Goal: Information Seeking & Learning: Learn about a topic

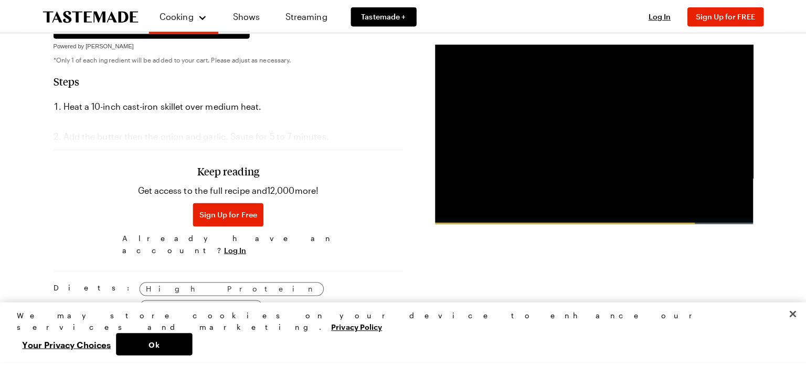
scroll to position [630, 0]
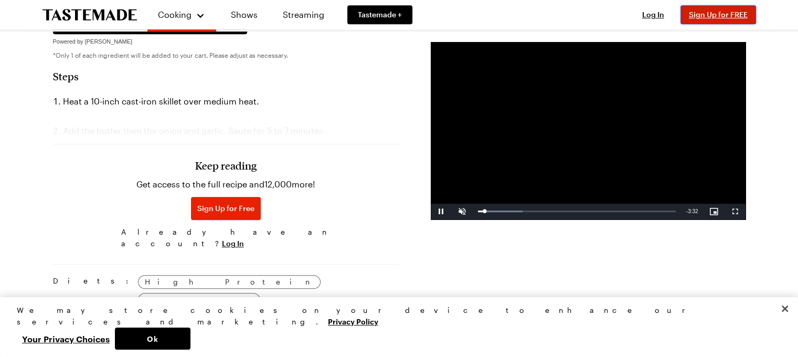
click at [713, 15] on span "Sign Up for FREE" at bounding box center [718, 14] width 59 height 9
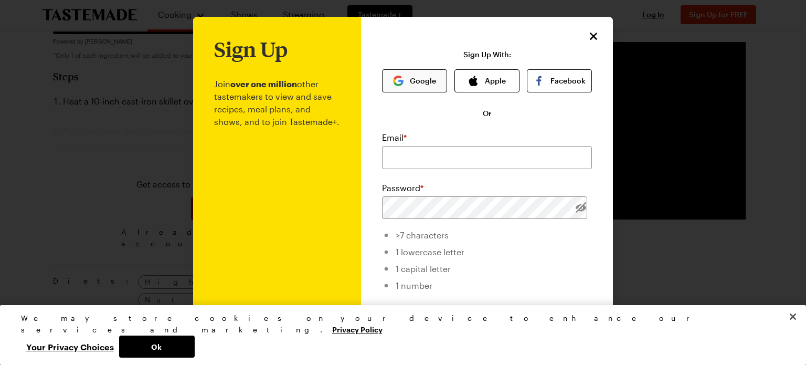
click at [410, 80] on button "Google" at bounding box center [414, 80] width 65 height 23
click at [428, 159] on input "email" at bounding box center [487, 157] width 210 height 23
type input "[EMAIL_ADDRESS][DOMAIN_NAME]"
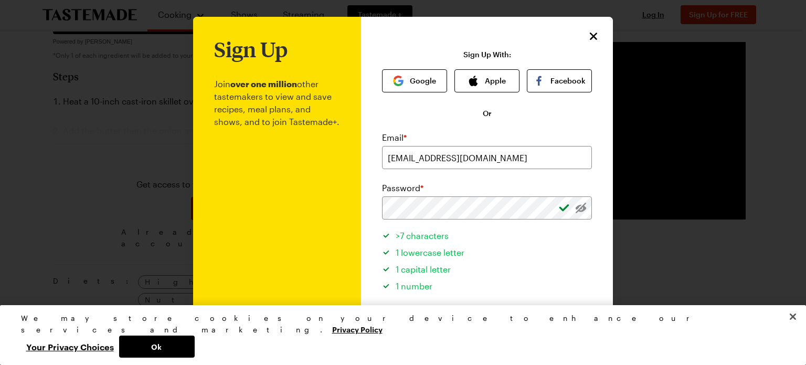
click at [551, 259] on li "1 capital letter" at bounding box center [487, 267] width 210 height 17
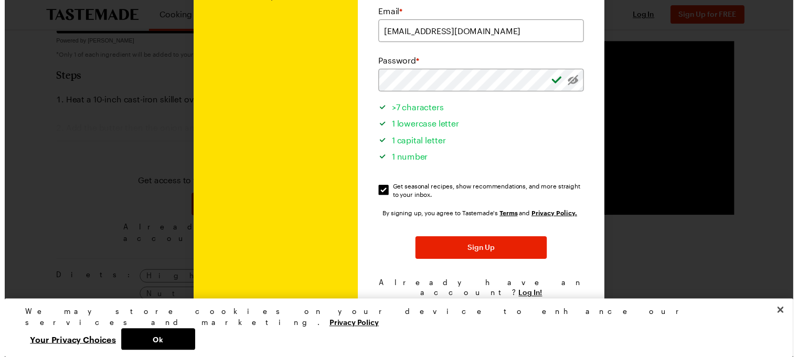
scroll to position [126, 0]
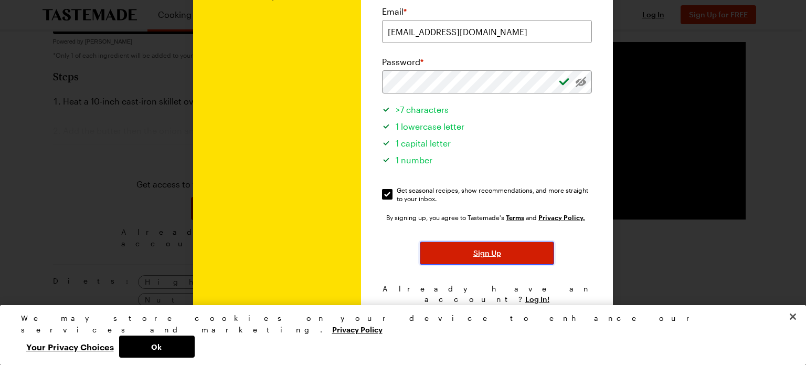
click at [529, 250] on button "Sign Up" at bounding box center [487, 252] width 134 height 23
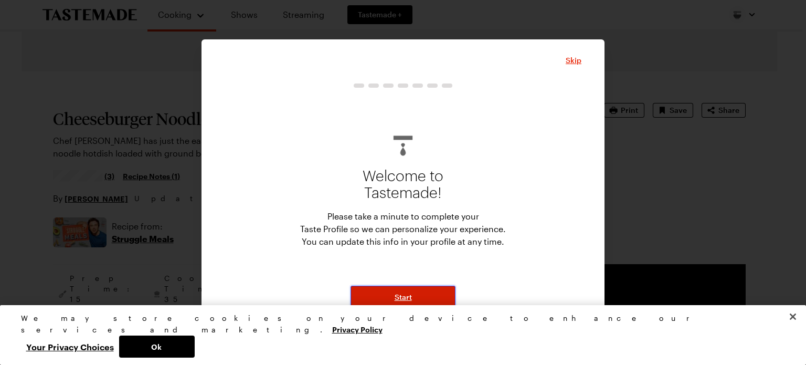
click at [418, 299] on button "Start" at bounding box center [403, 297] width 105 height 23
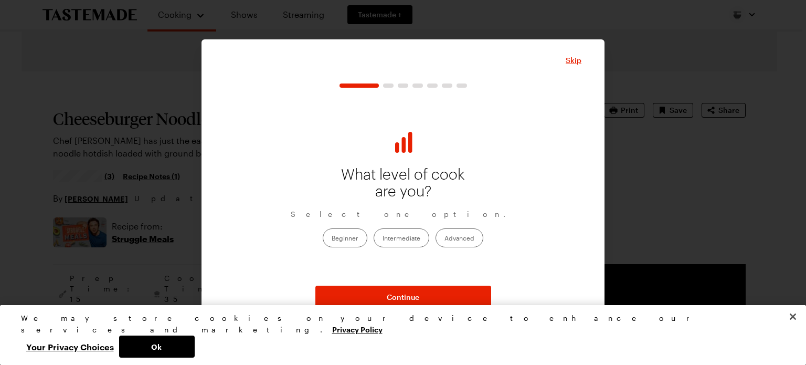
click at [418, 235] on label "Intermediate" at bounding box center [402, 237] width 56 height 19
click at [383, 238] on input "Intermediate" at bounding box center [383, 238] width 0 height 0
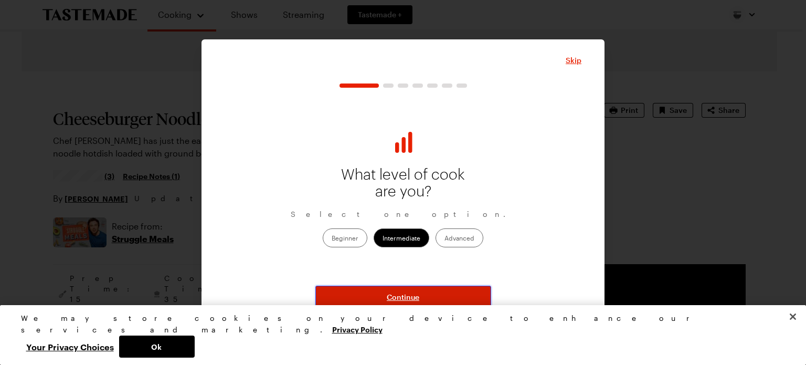
click at [409, 297] on span "Continue" at bounding box center [403, 297] width 33 height 10
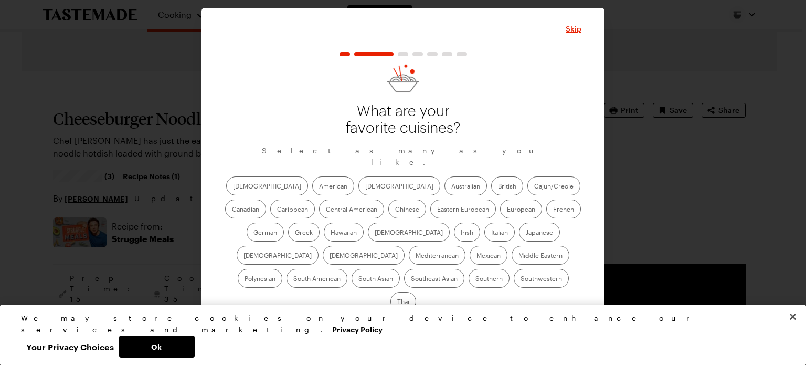
click at [312, 193] on label "American" at bounding box center [333, 185] width 42 height 19
click at [319, 187] on input "American" at bounding box center [319, 187] width 0 height 0
click at [359, 192] on label "[DEMOGRAPHIC_DATA]" at bounding box center [400, 185] width 82 height 19
click at [365, 187] on input "[DEMOGRAPHIC_DATA]" at bounding box center [365, 187] width 0 height 0
click at [266, 199] on label "Canadian" at bounding box center [245, 208] width 41 height 19
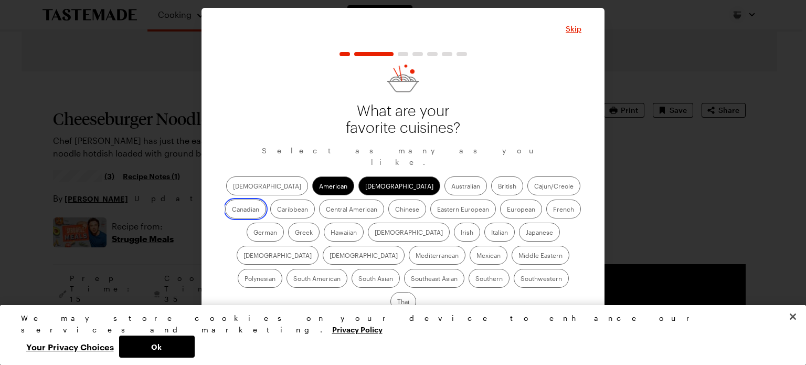
click at [232, 210] on input "Canadian" at bounding box center [232, 210] width 0 height 0
click at [485, 236] on label "Italian" at bounding box center [500, 232] width 30 height 19
click at [491, 233] on input "Italian" at bounding box center [491, 233] width 0 height 0
click at [512, 261] on label "Middle Eastern" at bounding box center [541, 255] width 58 height 19
click at [519, 256] on Eastern "Middle Eastern" at bounding box center [519, 256] width 0 height 0
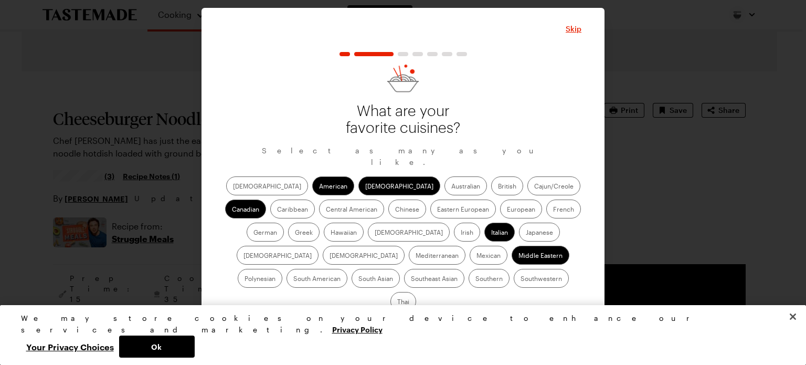
click at [320, 223] on label "Greek" at bounding box center [303, 232] width 31 height 19
click at [295, 233] on input "Greek" at bounding box center [295, 233] width 0 height 0
click at [514, 280] on label "Southwestern" at bounding box center [541, 278] width 55 height 19
click at [521, 279] on input "Southwestern" at bounding box center [521, 279] width 0 height 0
click at [546, 217] on label "French" at bounding box center [563, 208] width 35 height 19
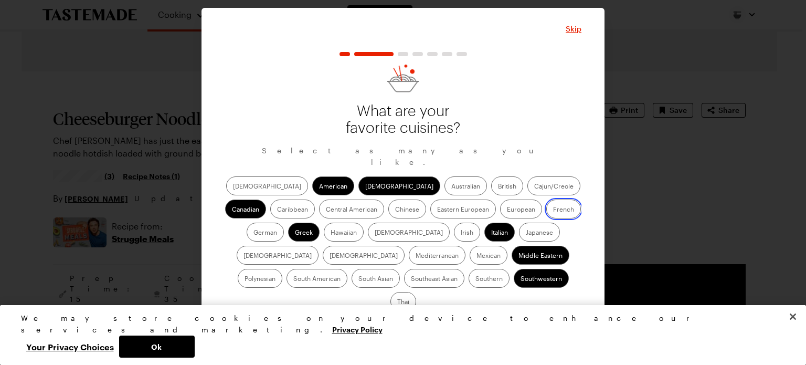
click at [553, 210] on input "French" at bounding box center [553, 210] width 0 height 0
click at [546, 217] on label "French" at bounding box center [563, 208] width 35 height 19
click at [553, 210] on input "French" at bounding box center [553, 210] width 0 height 0
click at [284, 223] on label "German" at bounding box center [265, 232] width 37 height 19
click at [254, 233] on input "German" at bounding box center [254, 233] width 0 height 0
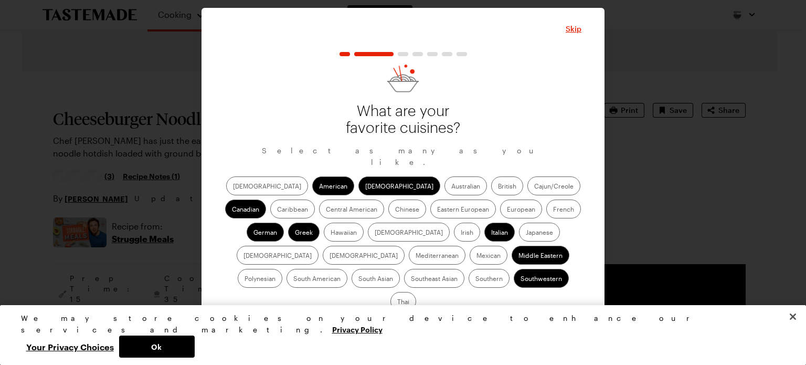
click at [430, 214] on label "Eastern European" at bounding box center [463, 208] width 66 height 19
click at [437, 210] on European "Eastern European" at bounding box center [437, 210] width 0 height 0
click at [470, 264] on label "Mexican" at bounding box center [489, 255] width 38 height 19
click at [477, 256] on input "Mexican" at bounding box center [477, 256] width 0 height 0
click at [500, 211] on label "European" at bounding box center [521, 208] width 42 height 19
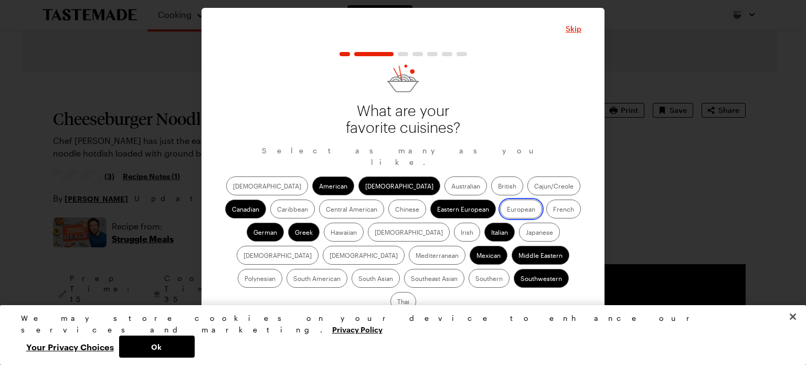
click at [507, 210] on input "European" at bounding box center [507, 210] width 0 height 0
click at [388, 218] on label "Chinese" at bounding box center [407, 208] width 38 height 19
click at [395, 210] on input "Chinese" at bounding box center [395, 210] width 0 height 0
click at [466, 246] on label "Mediterranean" at bounding box center [437, 255] width 57 height 19
click at [416, 256] on input "Mediterranean" at bounding box center [416, 256] width 0 height 0
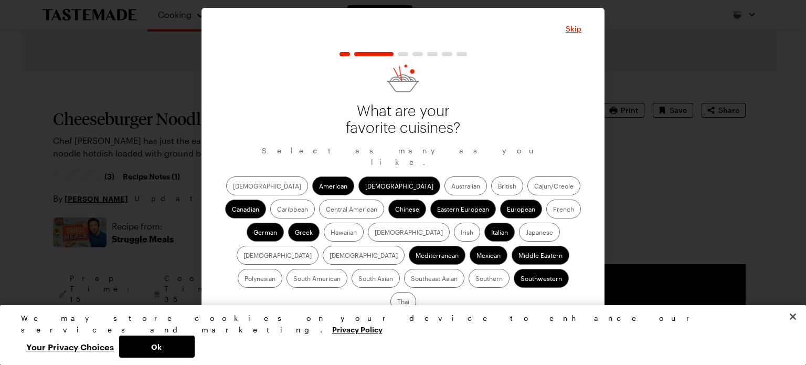
click at [403, 323] on span "Continue" at bounding box center [403, 328] width 33 height 10
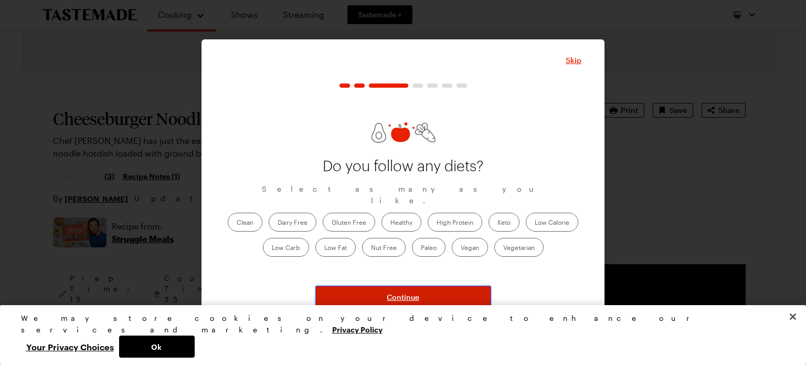
click at [406, 293] on span "Continue" at bounding box center [403, 297] width 33 height 10
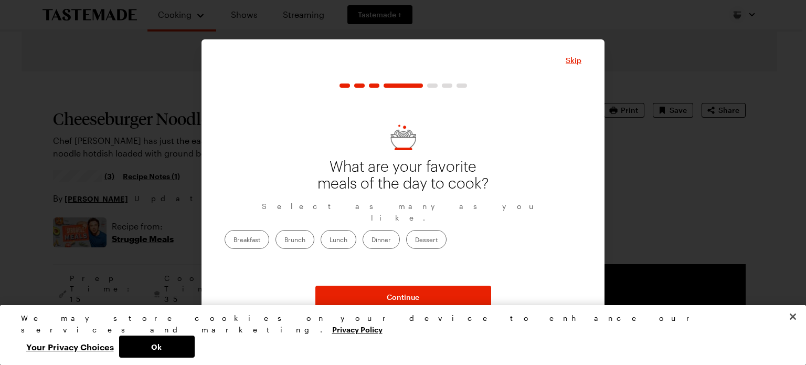
click at [269, 235] on label "Breakfast" at bounding box center [247, 239] width 45 height 19
click at [234, 240] on input "Breakfast" at bounding box center [234, 240] width 0 height 0
click at [400, 230] on label "Dinner" at bounding box center [381, 239] width 37 height 19
click at [372, 240] on input "Dinner" at bounding box center [372, 240] width 0 height 0
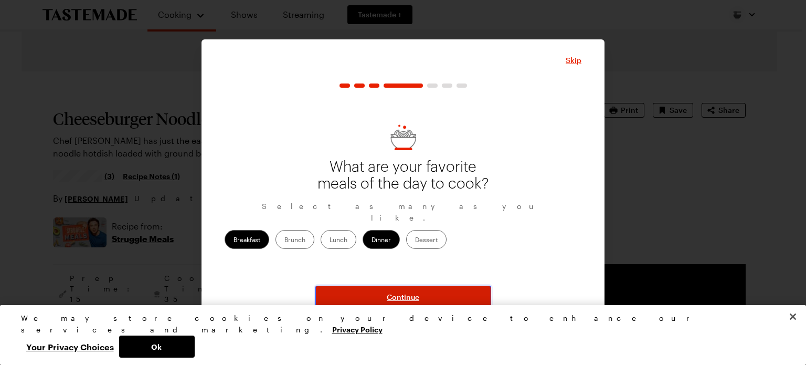
click at [421, 296] on button "Continue" at bounding box center [403, 297] width 176 height 23
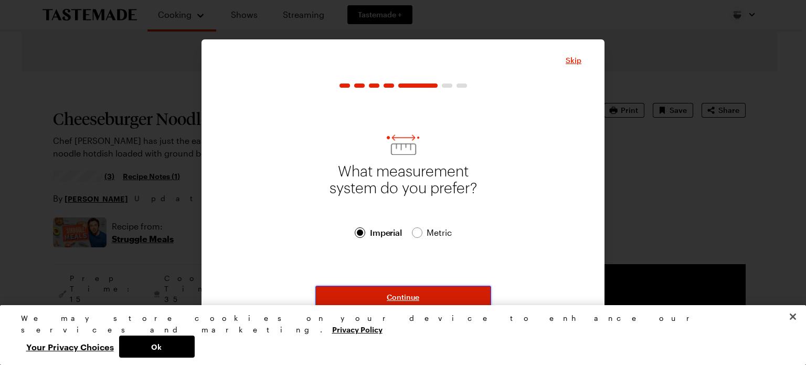
click at [397, 299] on span "Continue" at bounding box center [403, 297] width 33 height 10
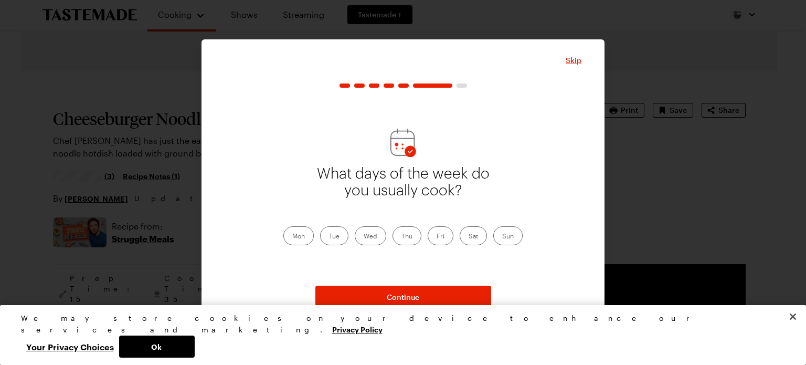
click at [468, 238] on label "Sat" at bounding box center [473, 235] width 27 height 19
click at [469, 237] on input "Sat" at bounding box center [469, 237] width 0 height 0
click at [516, 238] on label "Sun" at bounding box center [507, 235] width 29 height 19
click at [502, 237] on input "Sun" at bounding box center [502, 237] width 0 height 0
click at [334, 238] on label "Tue" at bounding box center [334, 235] width 28 height 19
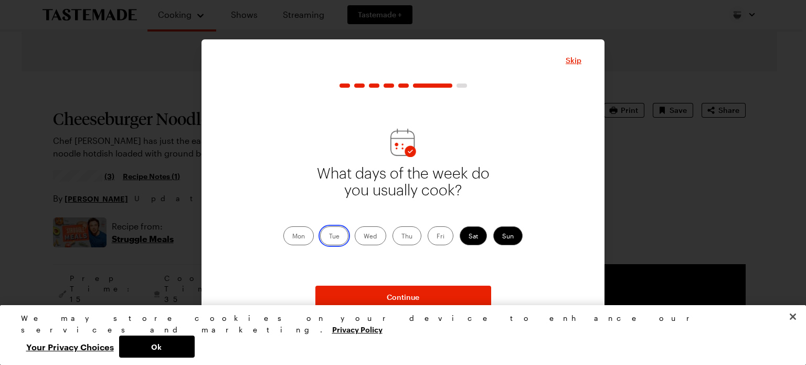
click at [329, 237] on input "Tue" at bounding box center [329, 237] width 0 height 0
click at [366, 239] on label "Wed" at bounding box center [370, 235] width 31 height 19
click at [364, 237] on input "Wed" at bounding box center [364, 237] width 0 height 0
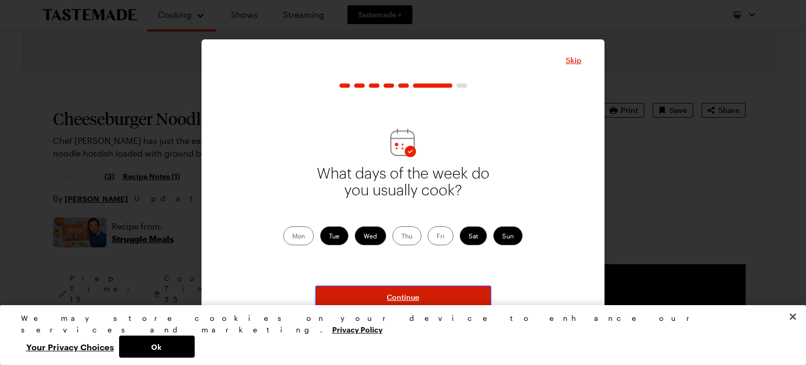
click at [382, 297] on button "Continue" at bounding box center [403, 297] width 176 height 23
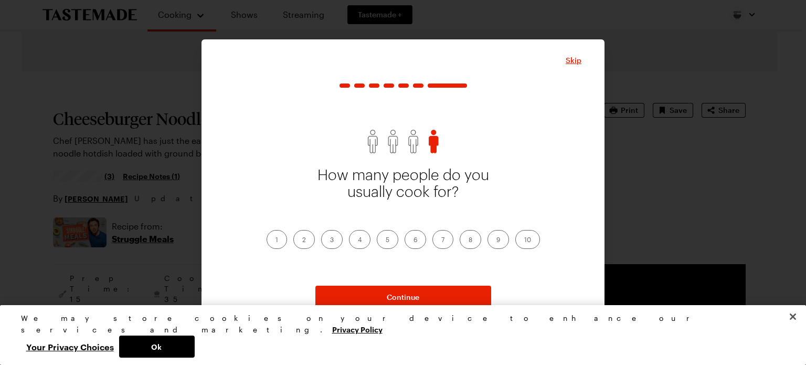
click at [418, 242] on label "6" at bounding box center [416, 239] width 22 height 19
click at [414, 240] on input "6" at bounding box center [414, 240] width 0 height 0
click at [355, 247] on label "4" at bounding box center [360, 239] width 22 height 19
click at [358, 240] on input "4" at bounding box center [358, 240] width 0 height 0
click at [408, 246] on label "6" at bounding box center [416, 239] width 22 height 19
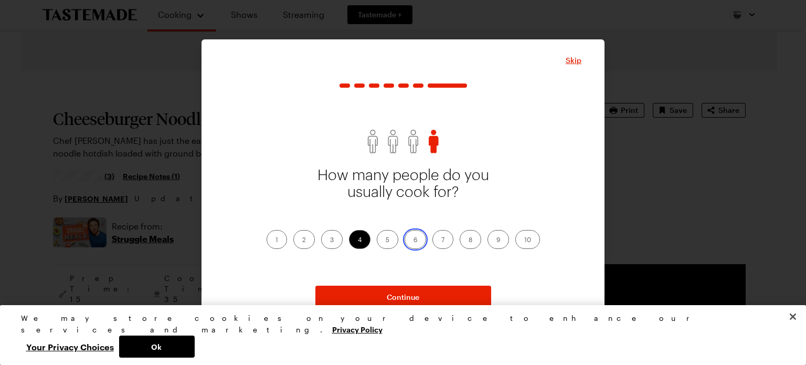
click at [414, 240] on input "6" at bounding box center [414, 240] width 0 height 0
click at [306, 234] on label "2" at bounding box center [304, 239] width 22 height 19
click at [302, 240] on input "2" at bounding box center [302, 240] width 0 height 0
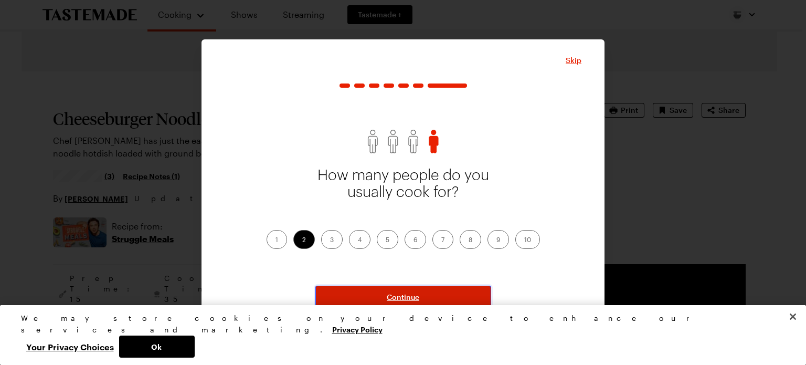
click at [363, 291] on button "Continue" at bounding box center [403, 297] width 176 height 23
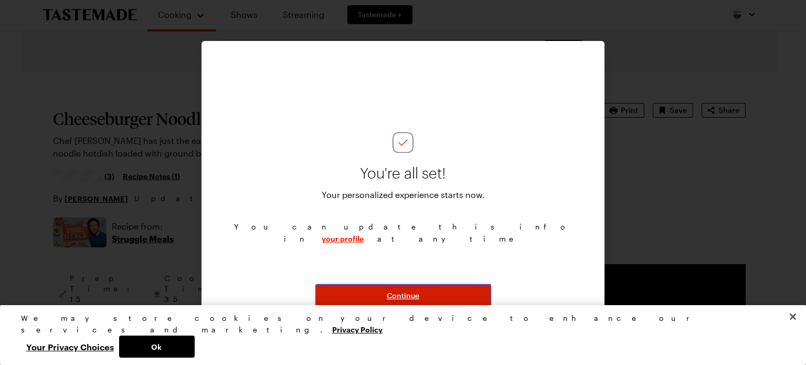
click at [363, 291] on button "Continue" at bounding box center [403, 295] width 176 height 23
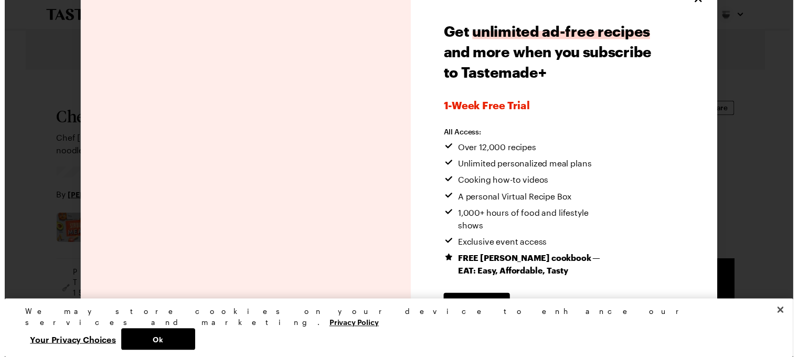
scroll to position [35, 0]
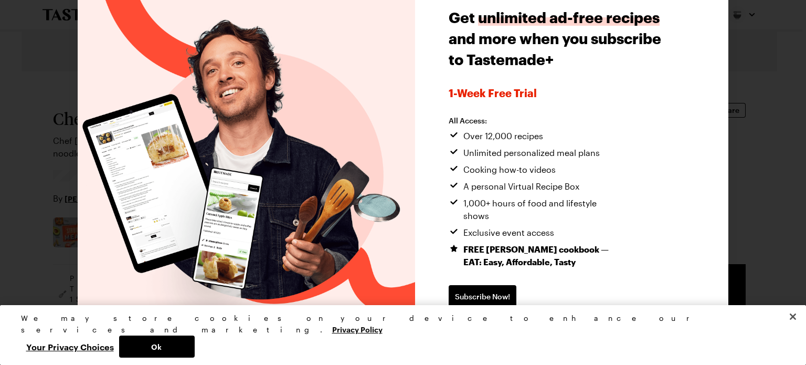
click at [542, 325] on span "Continue without subscribing" at bounding box center [502, 330] width 107 height 10
type textarea "x"
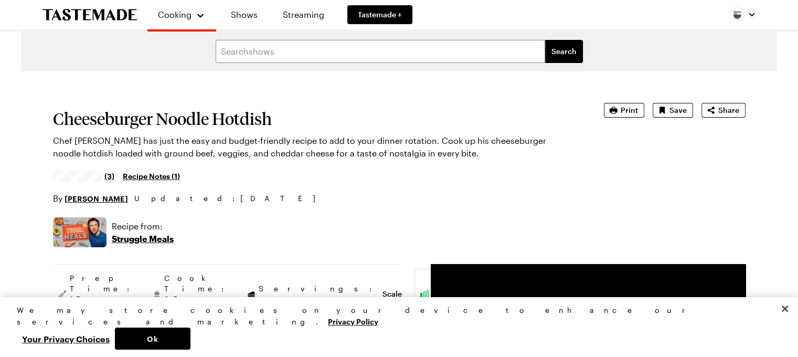
click at [523, 237] on div "Recipe from: Struggle Meals" at bounding box center [399, 232] width 693 height 30
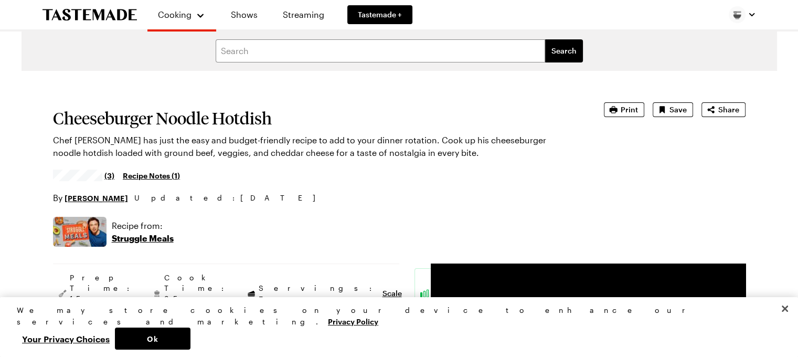
scroll to position [0, 0]
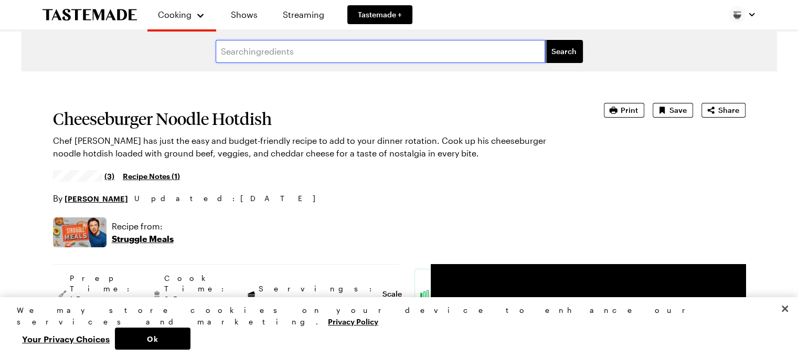
click at [328, 49] on input "text" at bounding box center [381, 51] width 330 height 23
type input "casserole"
click at [545, 40] on button "Search" at bounding box center [564, 51] width 38 height 23
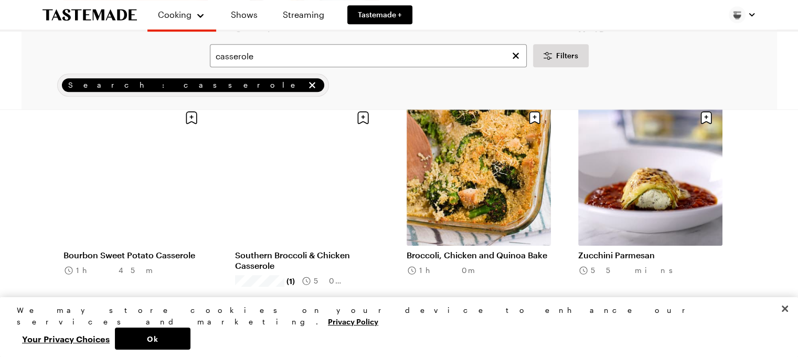
scroll to position [1029, 0]
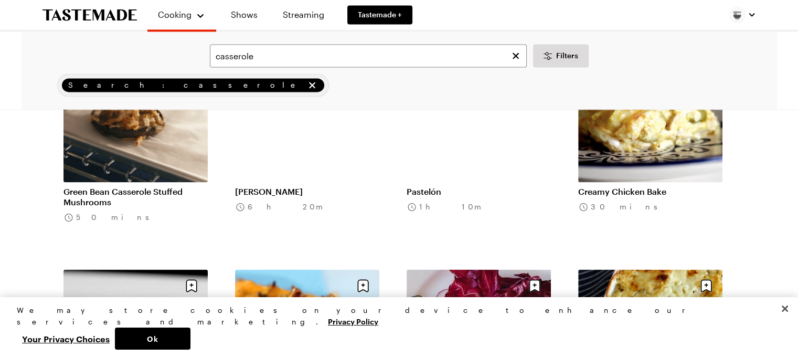
scroll to position [1512, 0]
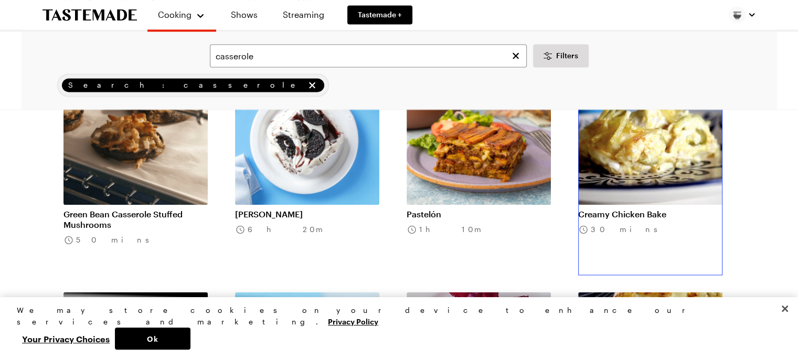
click at [619, 217] on link "Creamy Chicken Bake" at bounding box center [650, 214] width 144 height 10
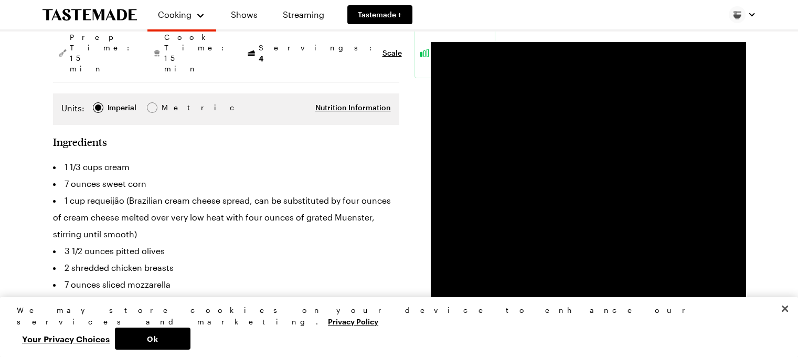
scroll to position [189, 0]
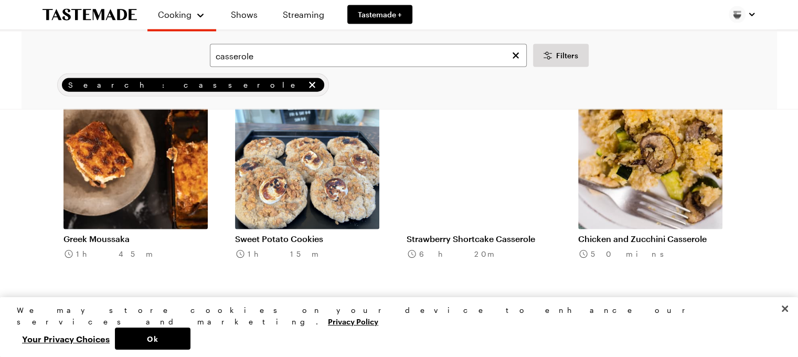
scroll to position [2415, 0]
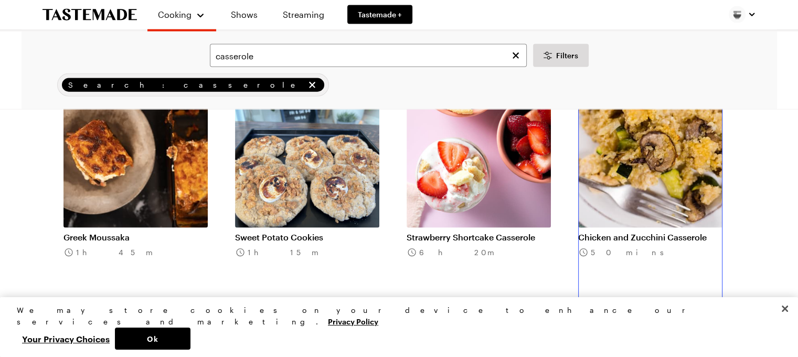
click at [655, 237] on link "Chicken and Zucchini Casserole" at bounding box center [650, 237] width 144 height 10
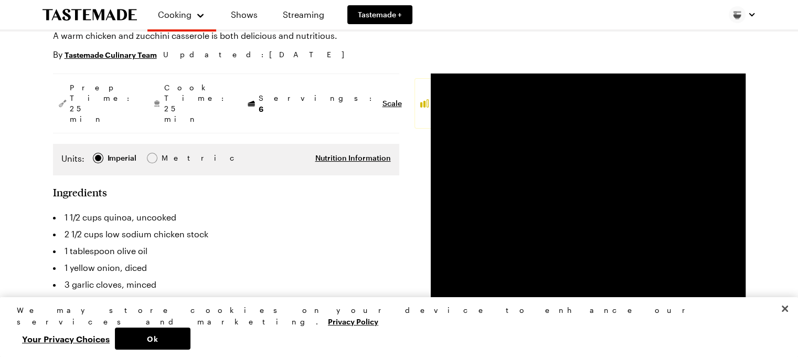
scroll to position [126, 0]
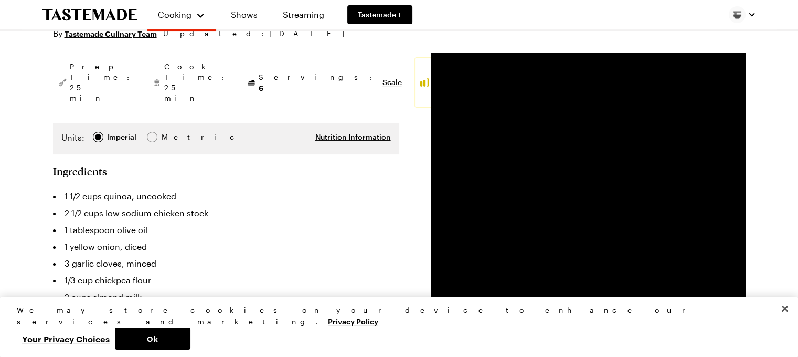
type textarea "x"
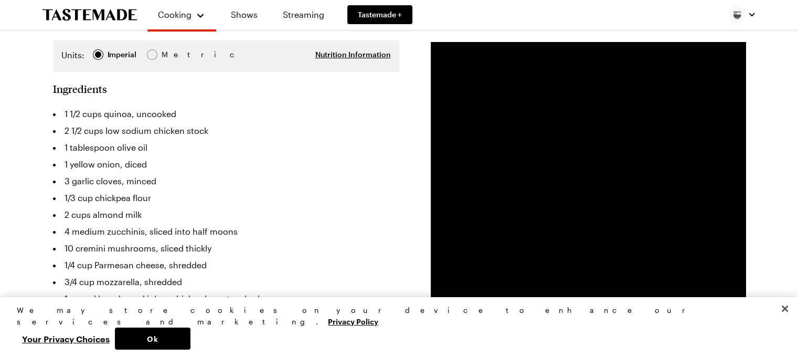
scroll to position [210, 0]
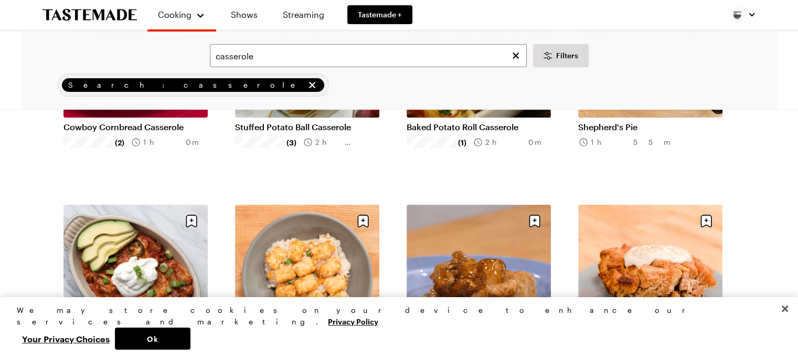
scroll to position [2415, 0]
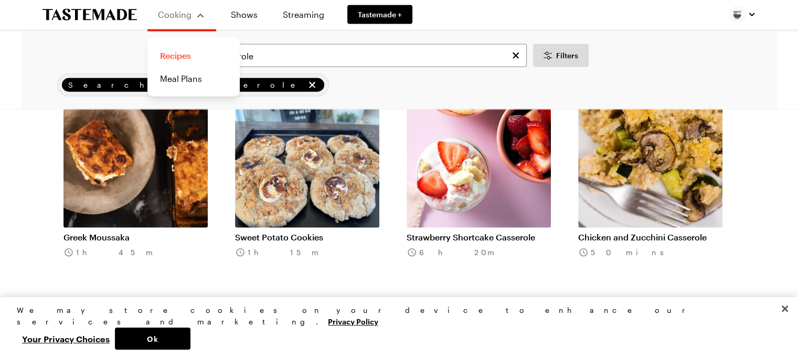
click at [184, 57] on link "Recipes" at bounding box center [194, 55] width 80 height 23
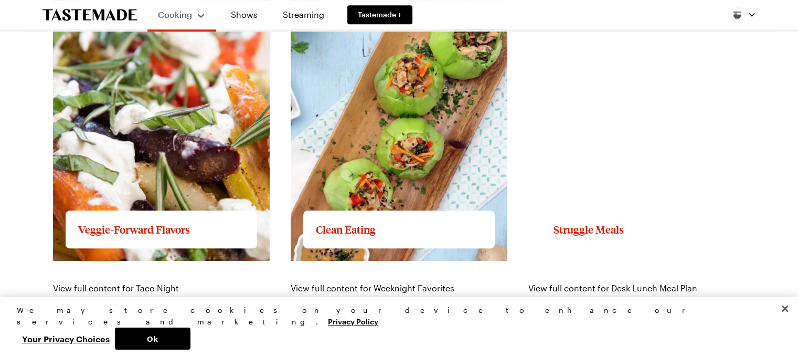
scroll to position [1112, 0]
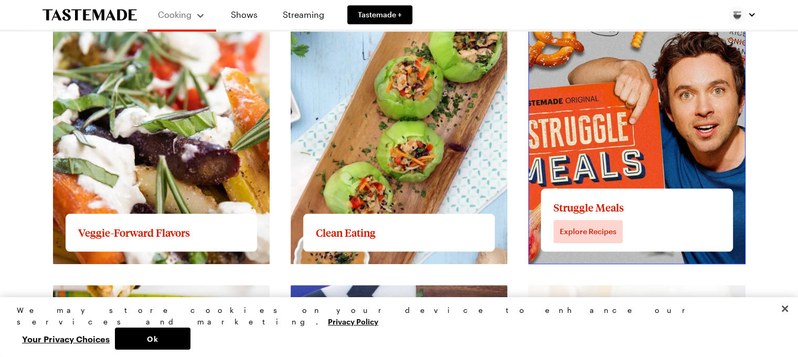
click at [598, 13] on link "View full content for Struggle Meals" at bounding box center [600, 8] width 142 height 10
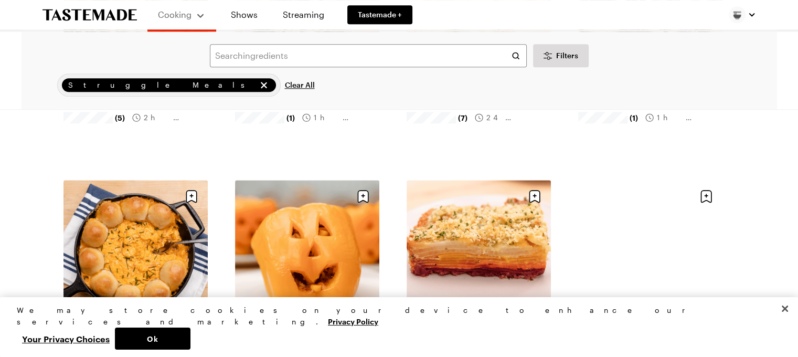
scroll to position [1195, 0]
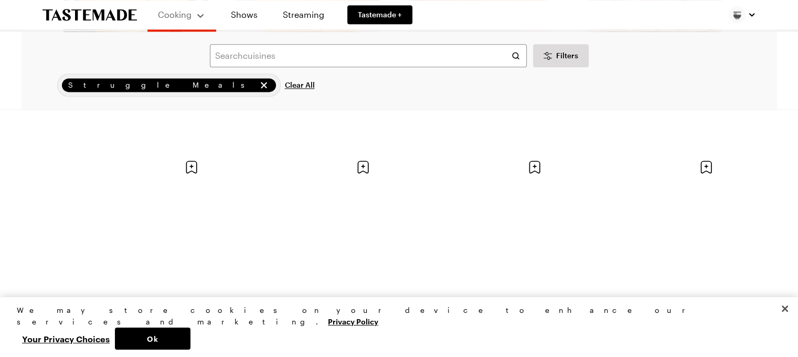
scroll to position [1447, 0]
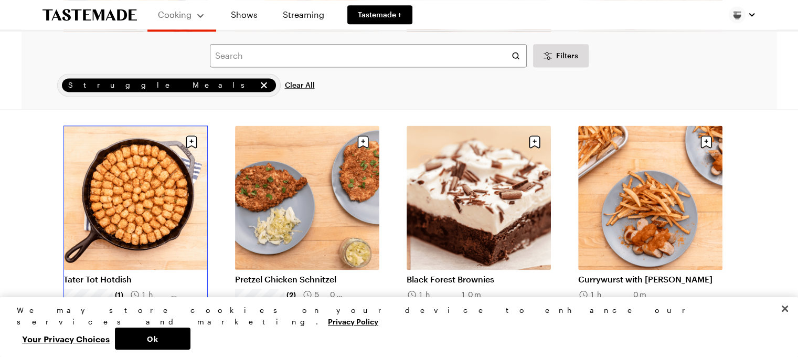
click at [155, 274] on link "Tater Tot Hotdish" at bounding box center [136, 279] width 144 height 10
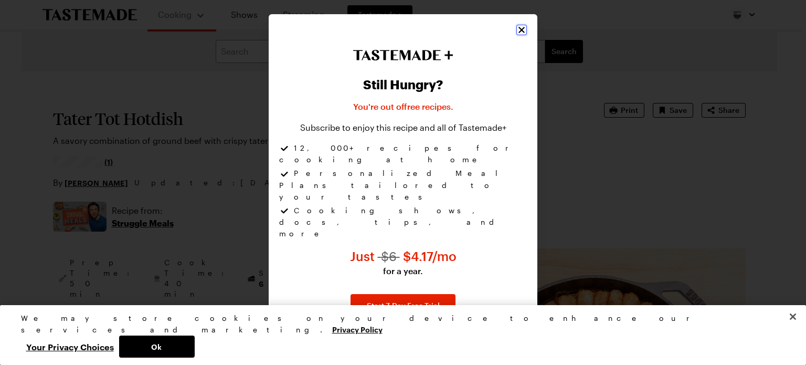
click at [517, 35] on icon "Close" at bounding box center [522, 30] width 10 height 10
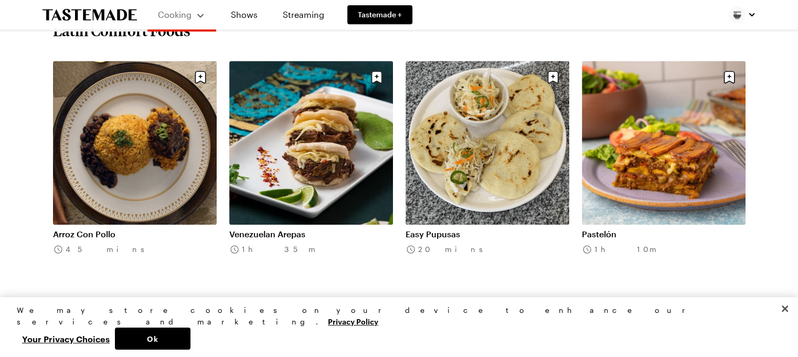
scroll to position [567, 0]
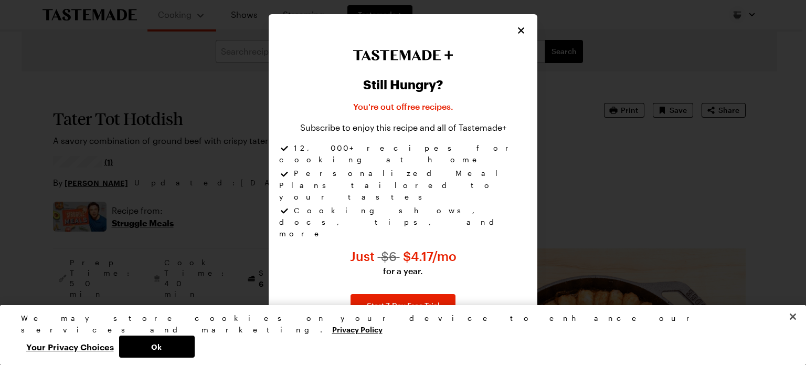
type textarea "x"
click at [521, 35] on icon "Close" at bounding box center [522, 30] width 10 height 10
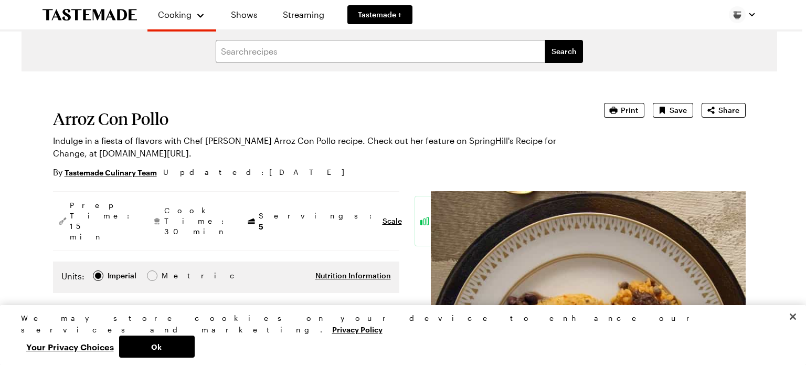
type textarea "x"
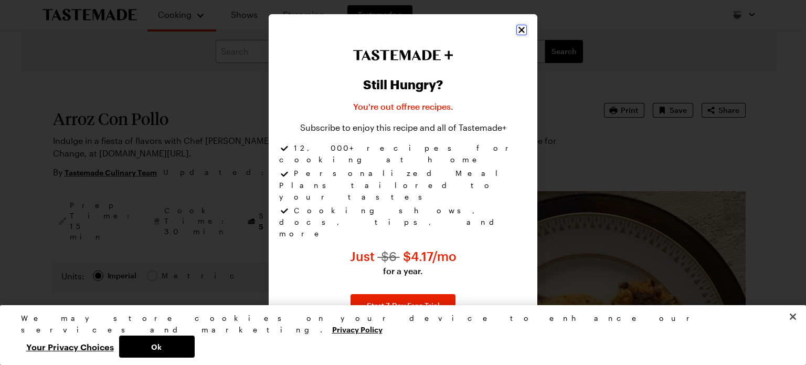
click at [523, 35] on icon "Close" at bounding box center [522, 30] width 10 height 10
